Goal: Transaction & Acquisition: Purchase product/service

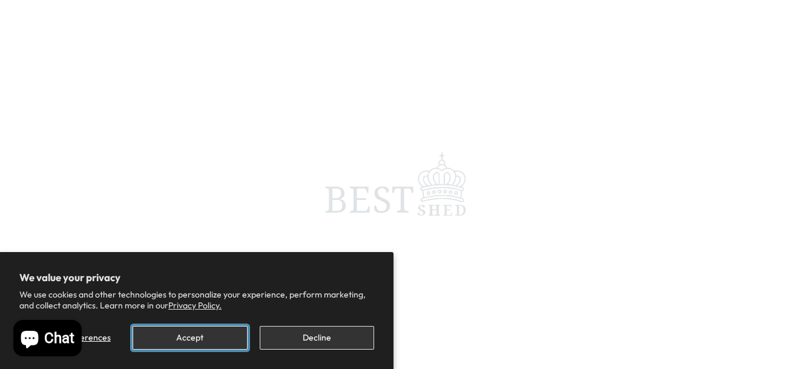
click at [173, 332] on button "Accept" at bounding box center [190, 338] width 114 height 24
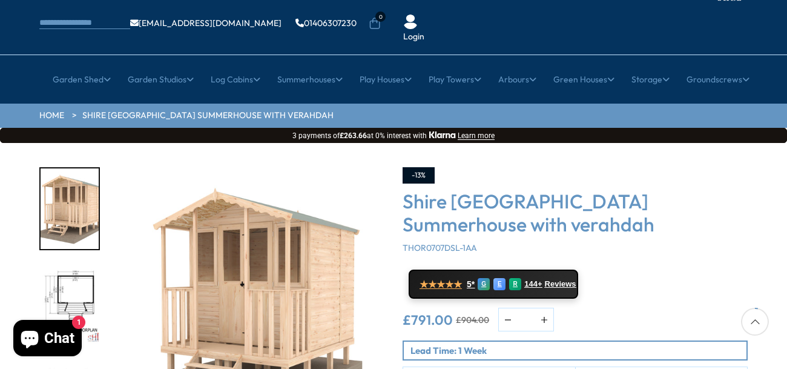
scroll to position [186, 0]
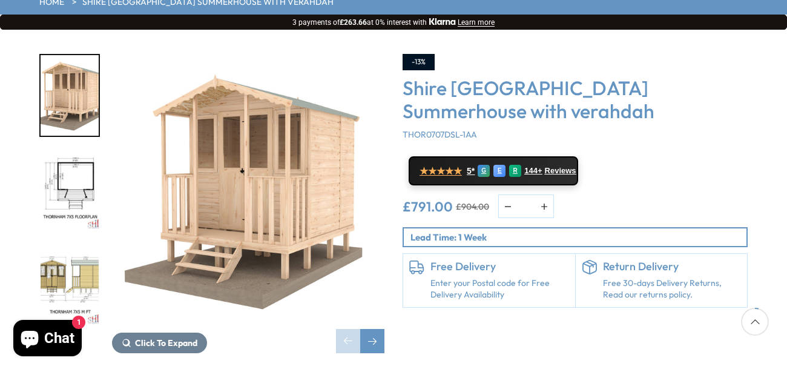
click at [479, 231] on p "Lead Time: 1 Week" at bounding box center [578, 237] width 336 height 13
click at [517, 231] on p "Lead Time: 1 Week" at bounding box center [578, 237] width 336 height 13
click at [513, 186] on div "-13% [GEOGRAPHIC_DATA] with verahdah THOR0707DSL-1AA ★★★★★ 5* G E R 144+ Review…" at bounding box center [574, 181] width 345 height 254
click at [522, 231] on p "Lead Time: 1 Week" at bounding box center [578, 237] width 336 height 13
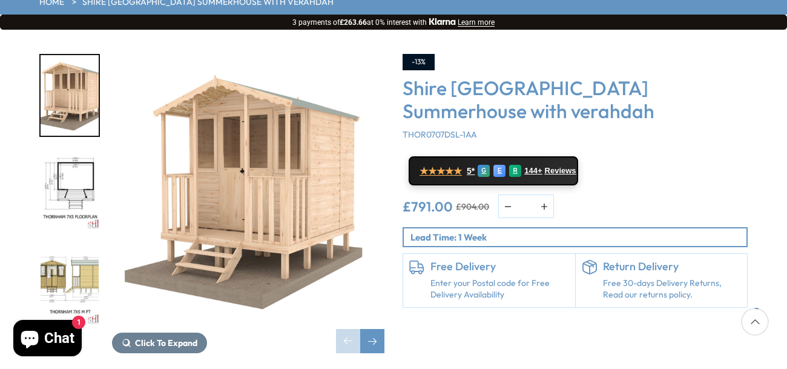
click at [522, 231] on p "Lead Time: 1 Week" at bounding box center [578, 237] width 336 height 13
click at [372, 329] on div "Next slide" at bounding box center [372, 341] width 24 height 24
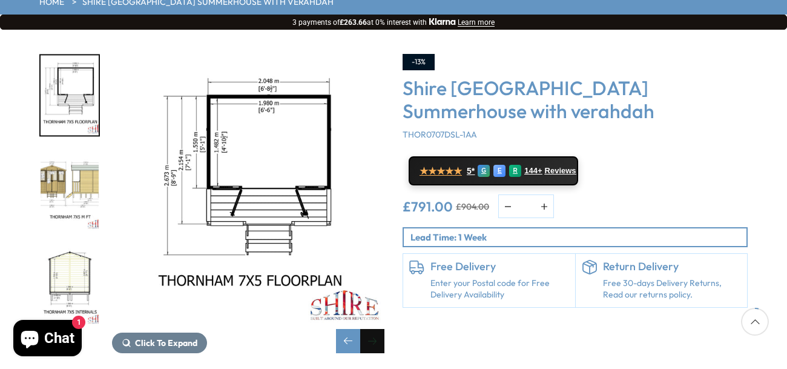
click at [372, 329] on div "Next slide" at bounding box center [372, 341] width 24 height 24
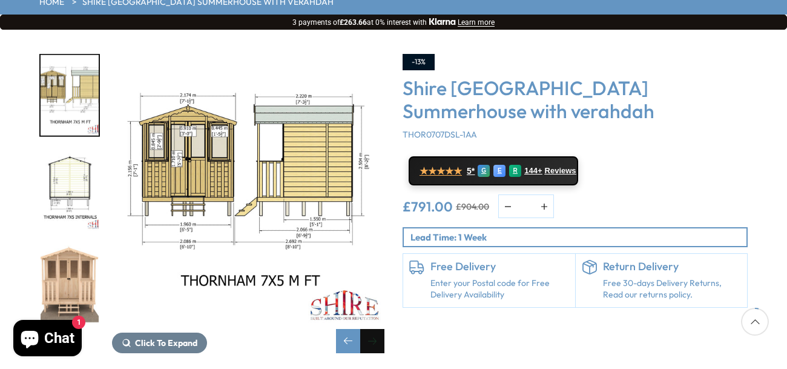
click at [372, 329] on div "Next slide" at bounding box center [372, 341] width 24 height 24
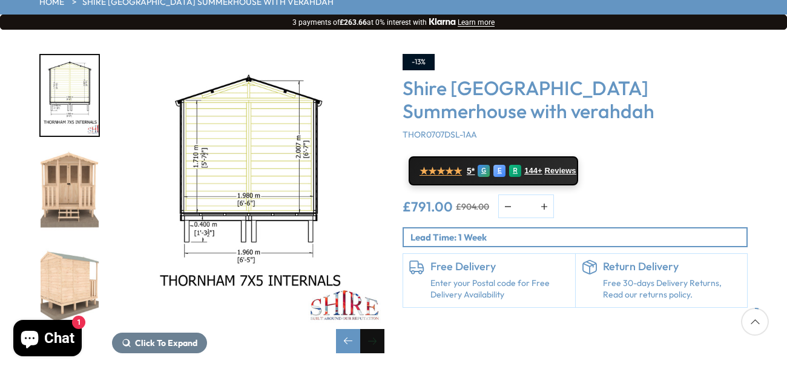
click at [372, 329] on div "Next slide" at bounding box center [372, 341] width 24 height 24
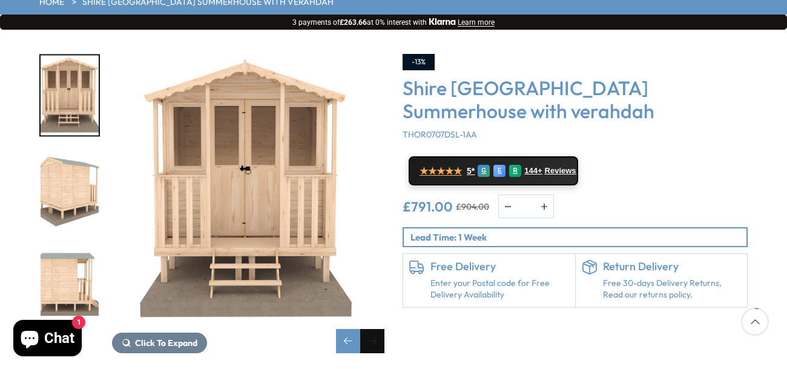
click at [372, 329] on div "Next slide" at bounding box center [372, 341] width 24 height 24
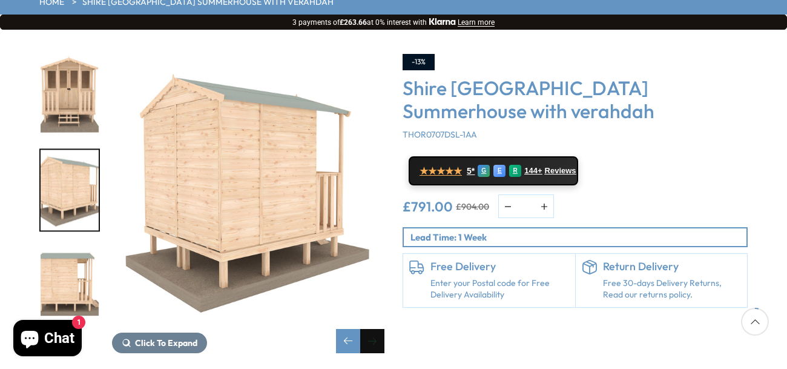
click at [372, 329] on div "Next slide" at bounding box center [372, 341] width 24 height 24
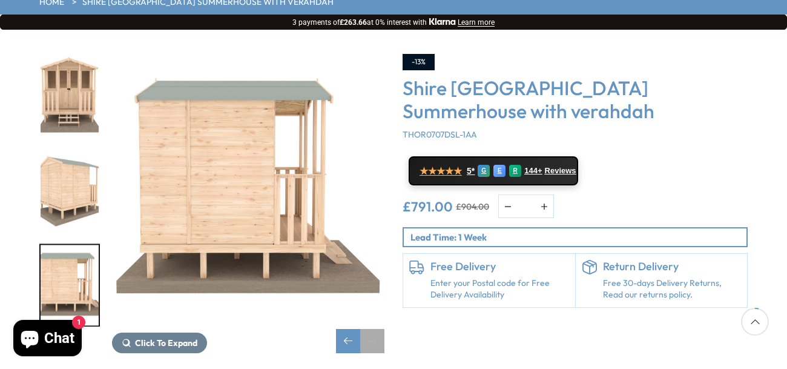
click at [372, 329] on div "Next slide" at bounding box center [372, 341] width 24 height 24
